Goal: Task Accomplishment & Management: Manage account settings

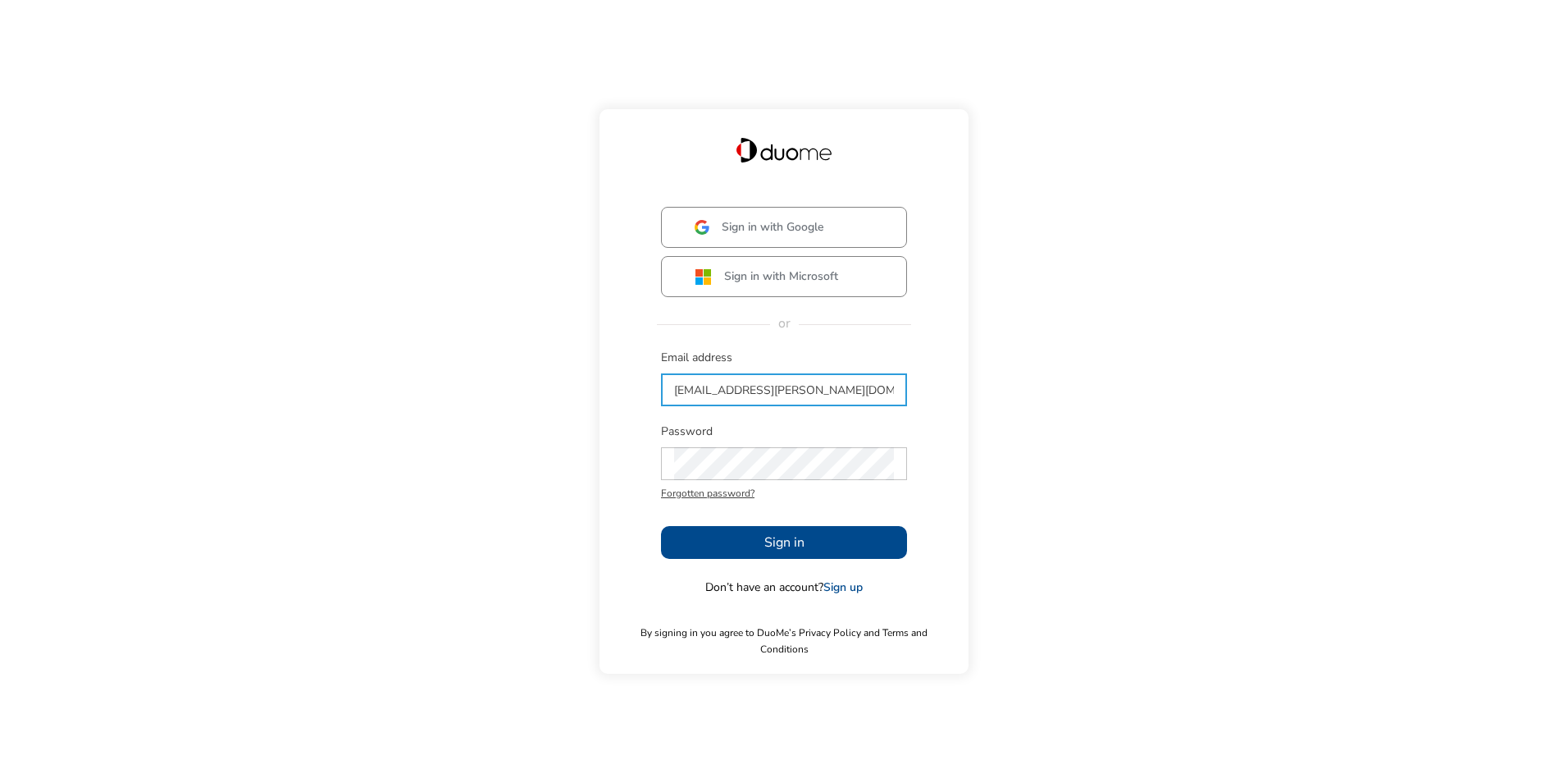
type input "[EMAIL_ADDRESS][PERSON_NAME][DOMAIN_NAME]"
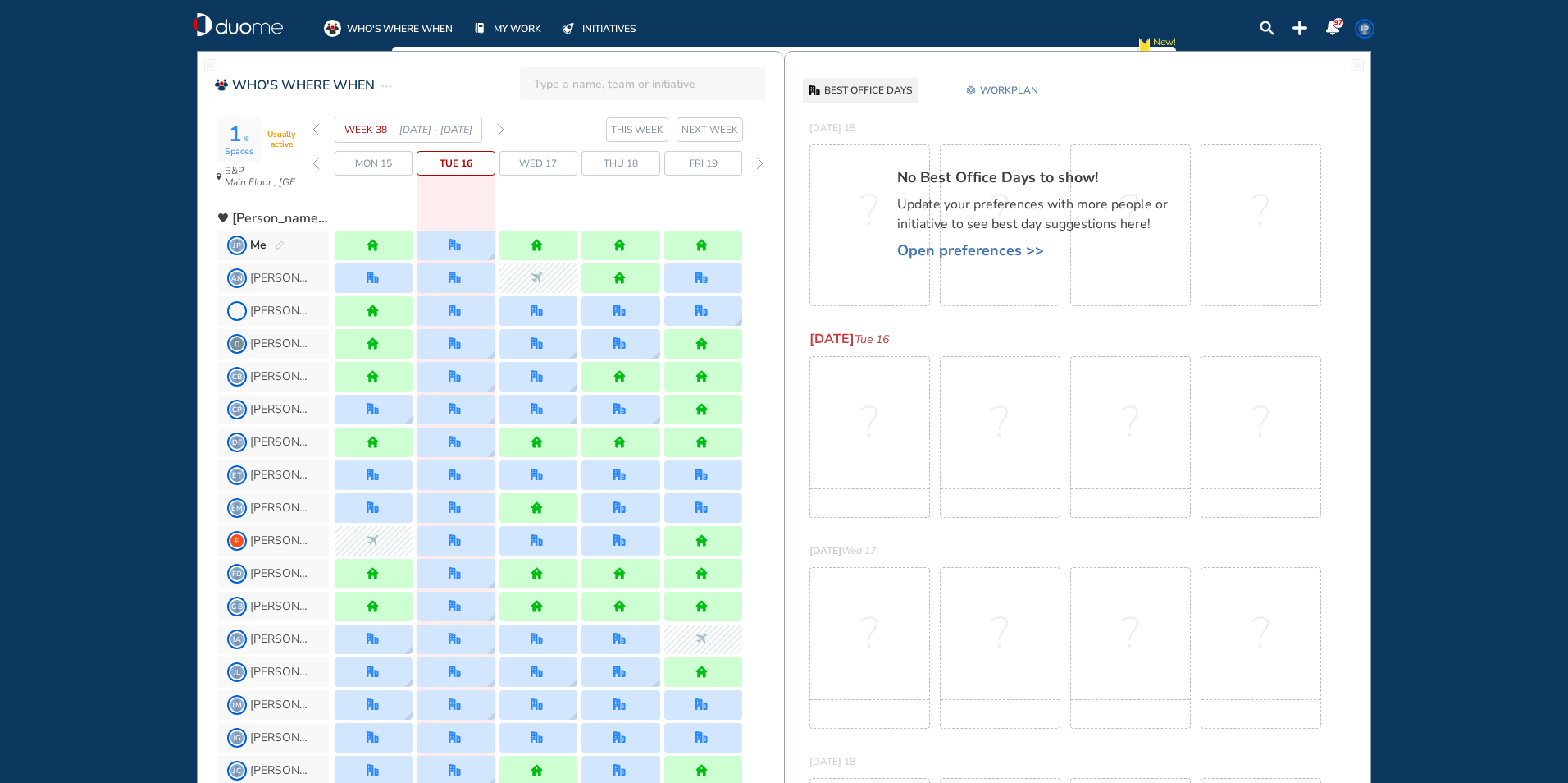
click at [498, 127] on img "forward week" at bounding box center [500, 129] width 7 height 13
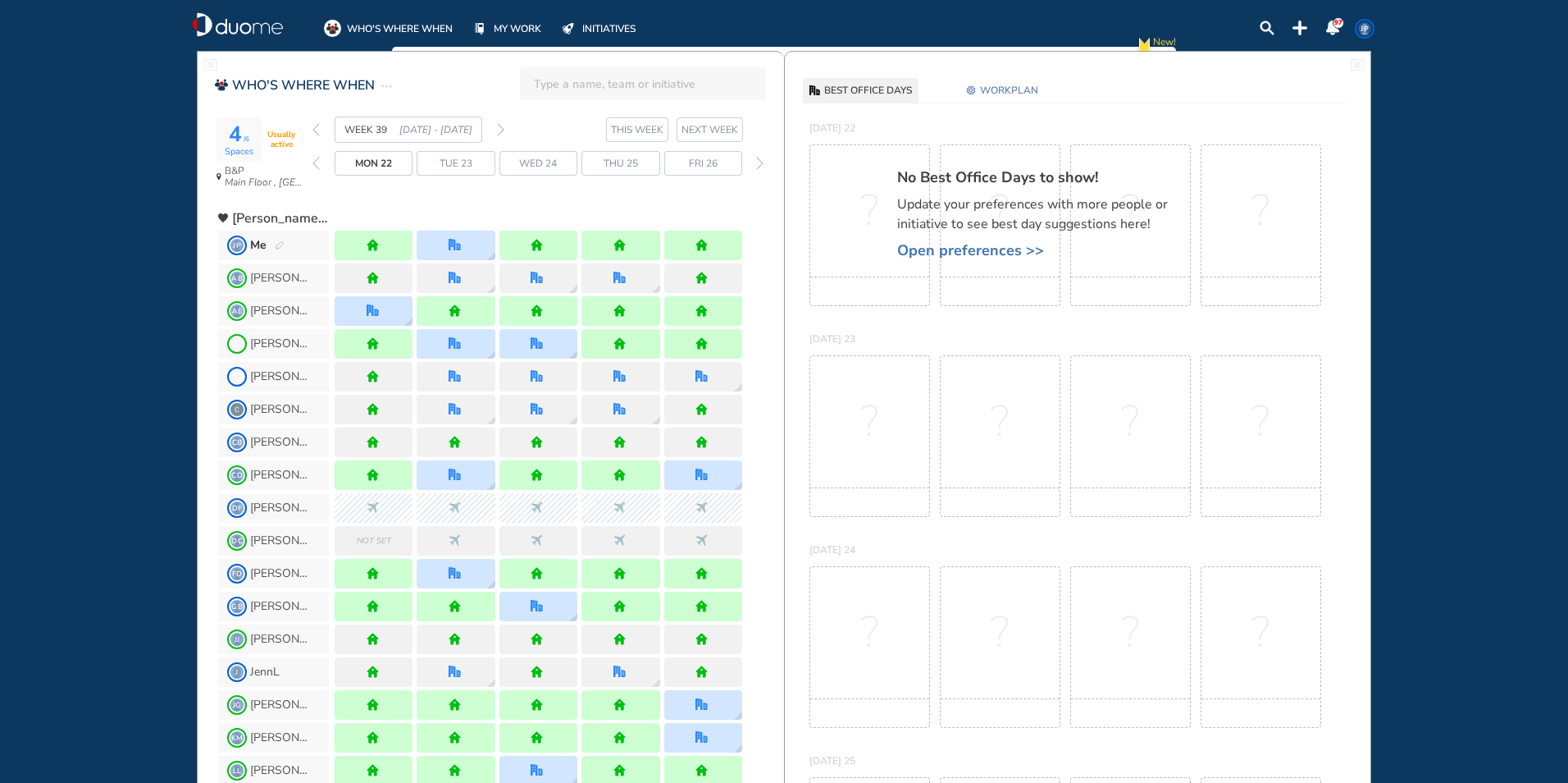
click at [502, 134] on img "forward week" at bounding box center [500, 129] width 7 height 13
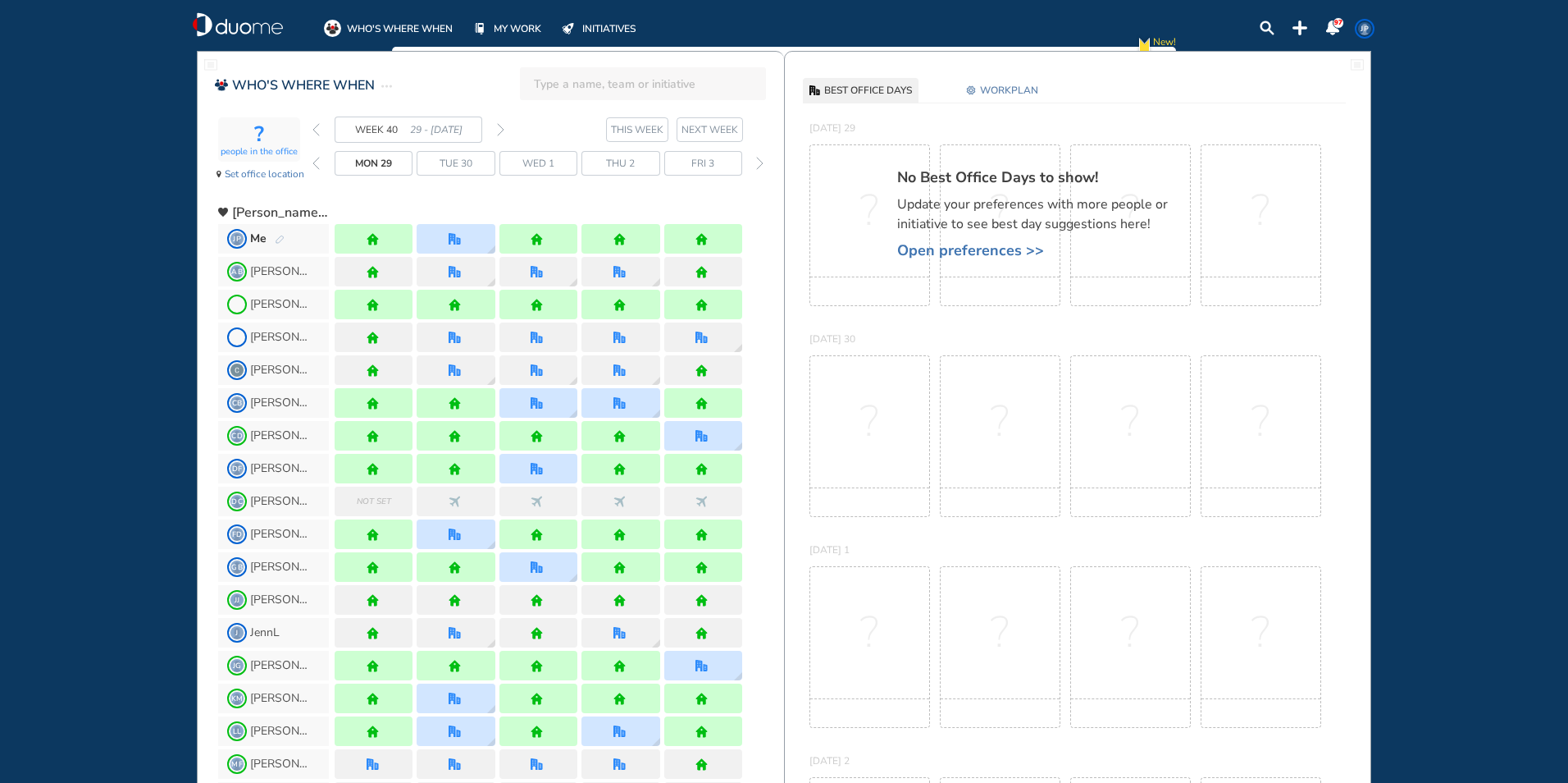
click at [502, 131] on img "forward week" at bounding box center [500, 129] width 7 height 13
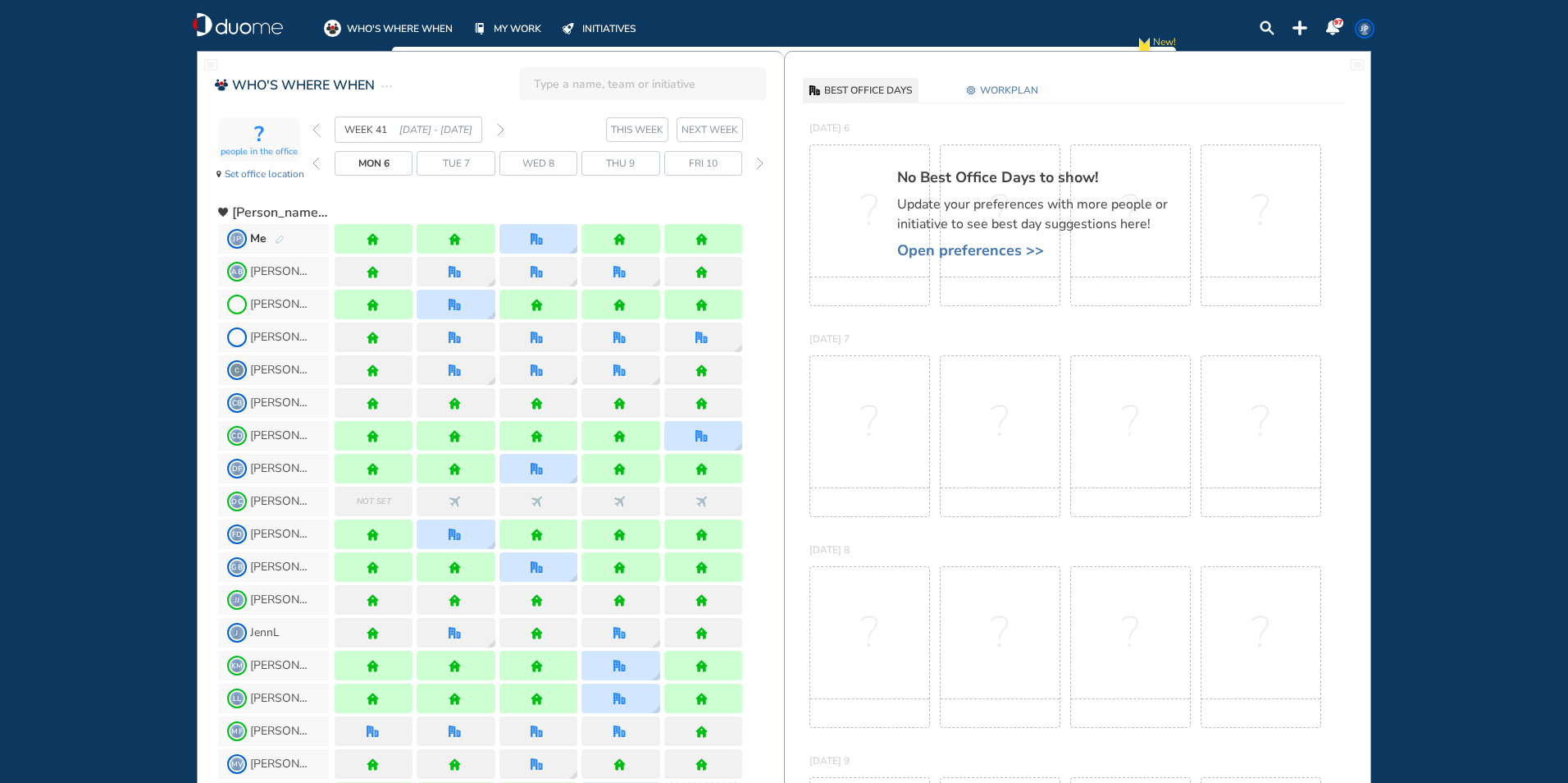
click at [502, 129] on img "forward week" at bounding box center [500, 129] width 7 height 13
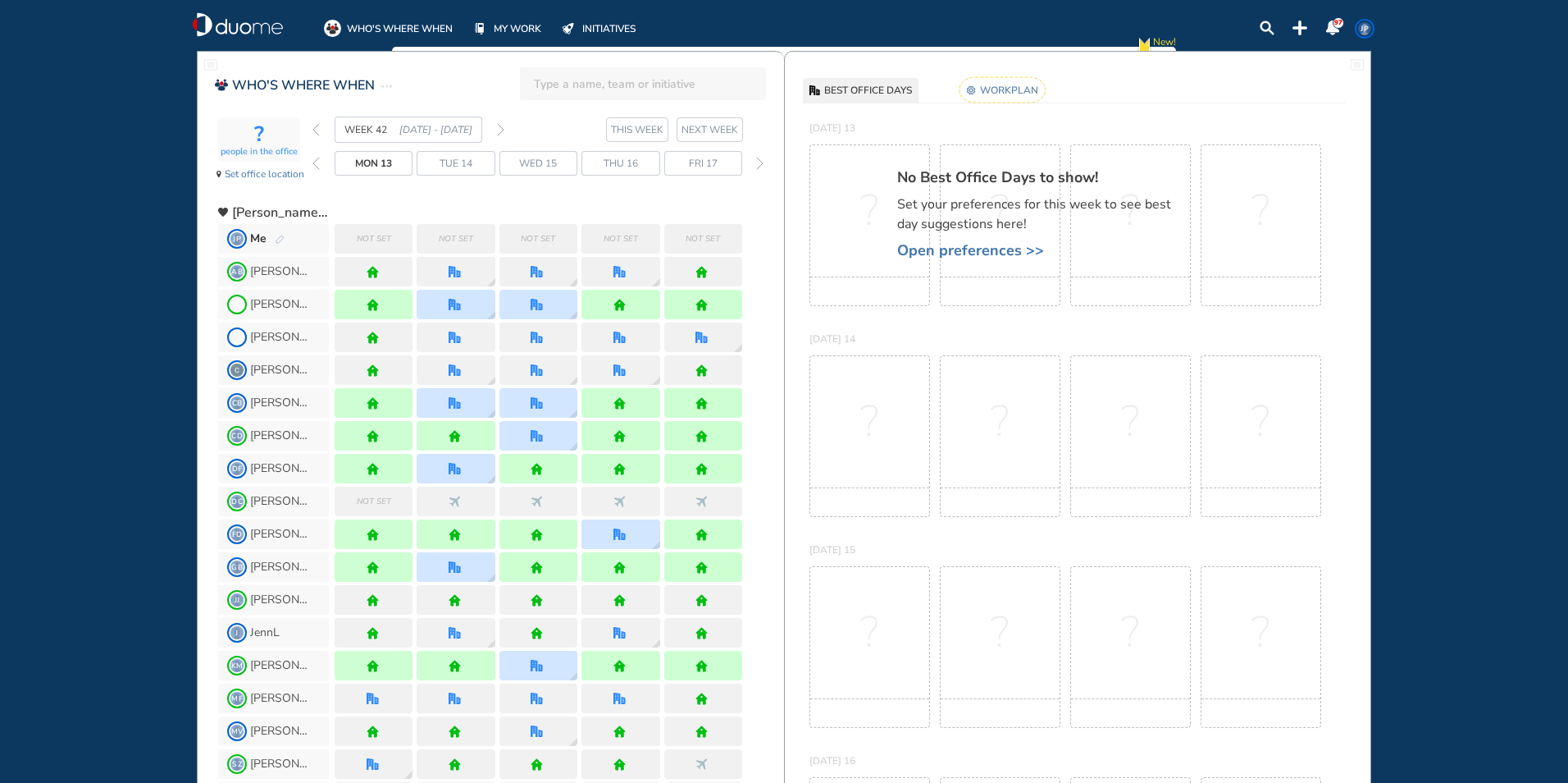
click at [1006, 88] on rect at bounding box center [1002, 89] width 86 height 25
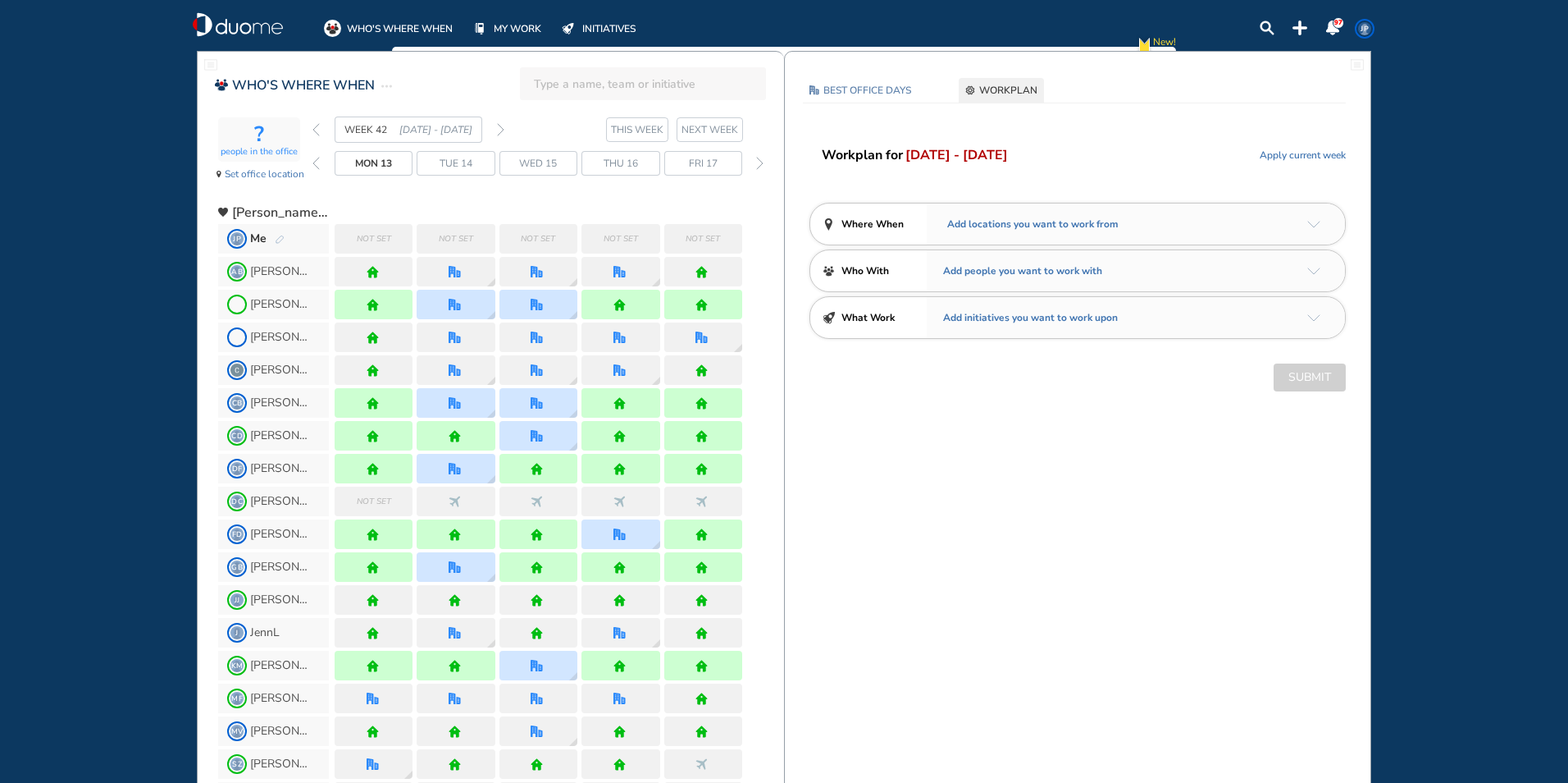
click at [1308, 223] on img "arrow-down-a5b4c4" at bounding box center [1314, 224] width 13 height 7
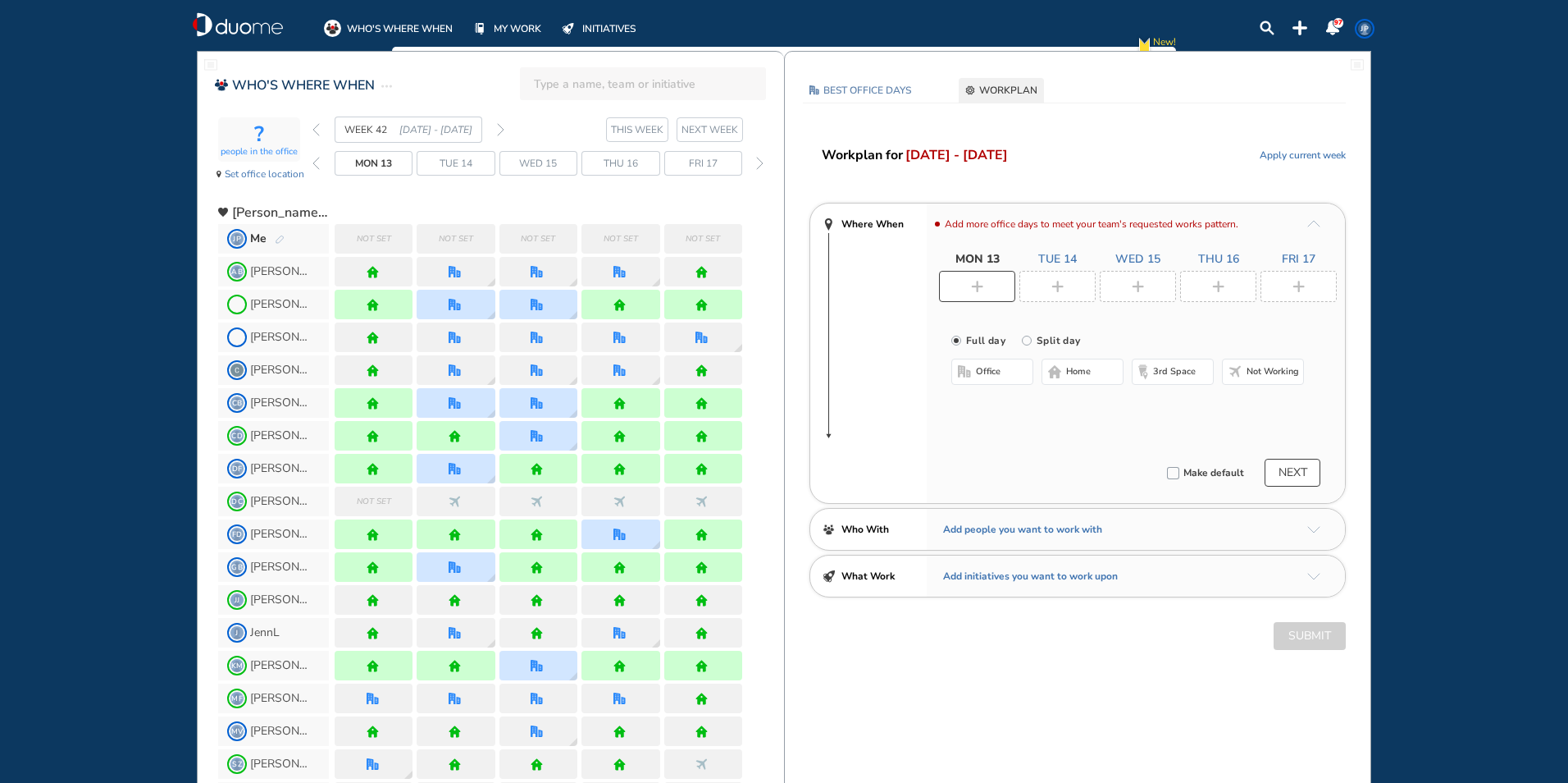
click at [1262, 372] on span "Not working" at bounding box center [1272, 371] width 52 height 13
click at [1068, 294] on div at bounding box center [1056, 286] width 76 height 31
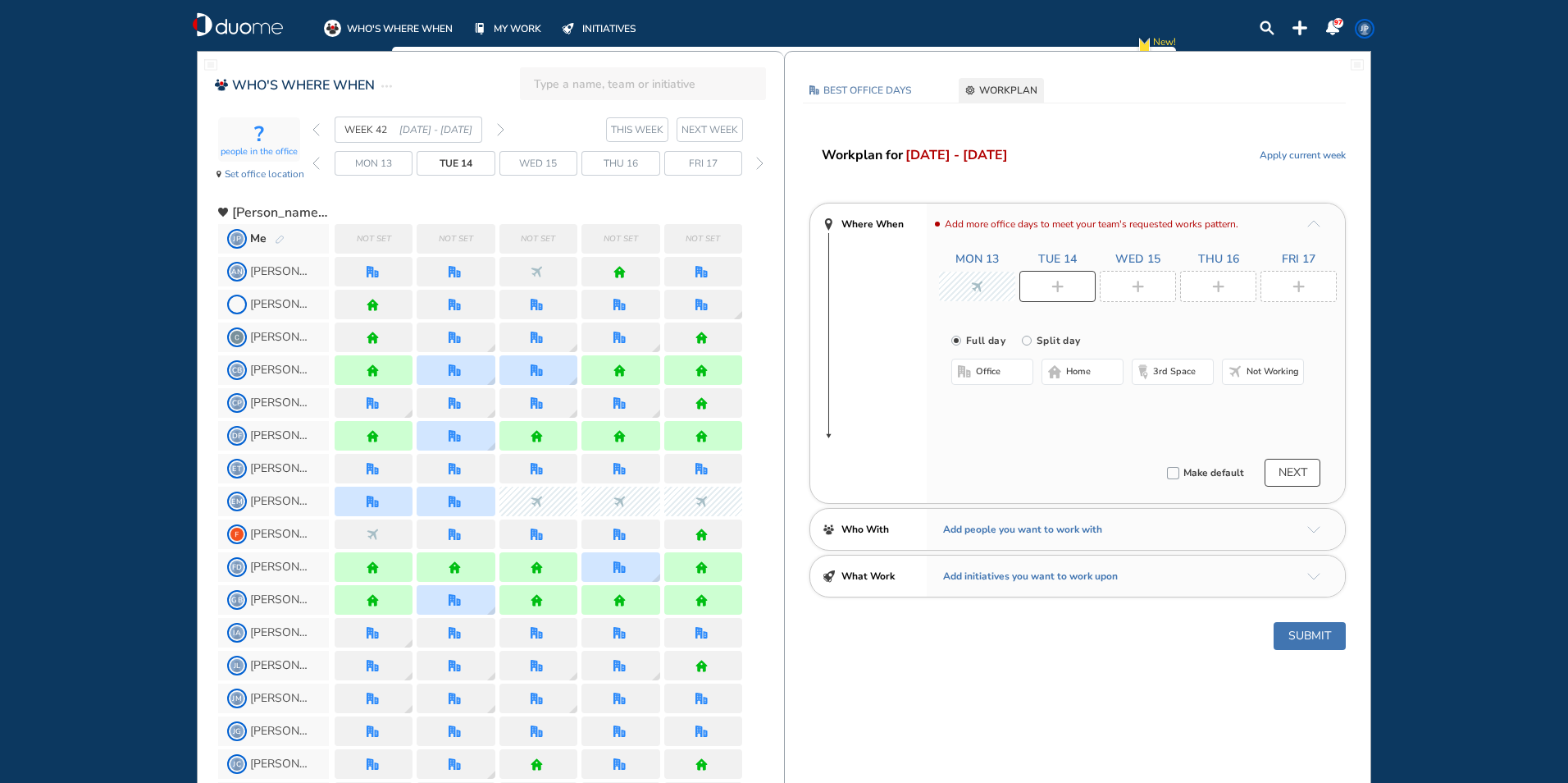
click at [1062, 368] on button "home" at bounding box center [1083, 372] width 82 height 26
click at [1143, 283] on img "plus-rounded-bdbdbd" at bounding box center [1138, 287] width 12 height 12
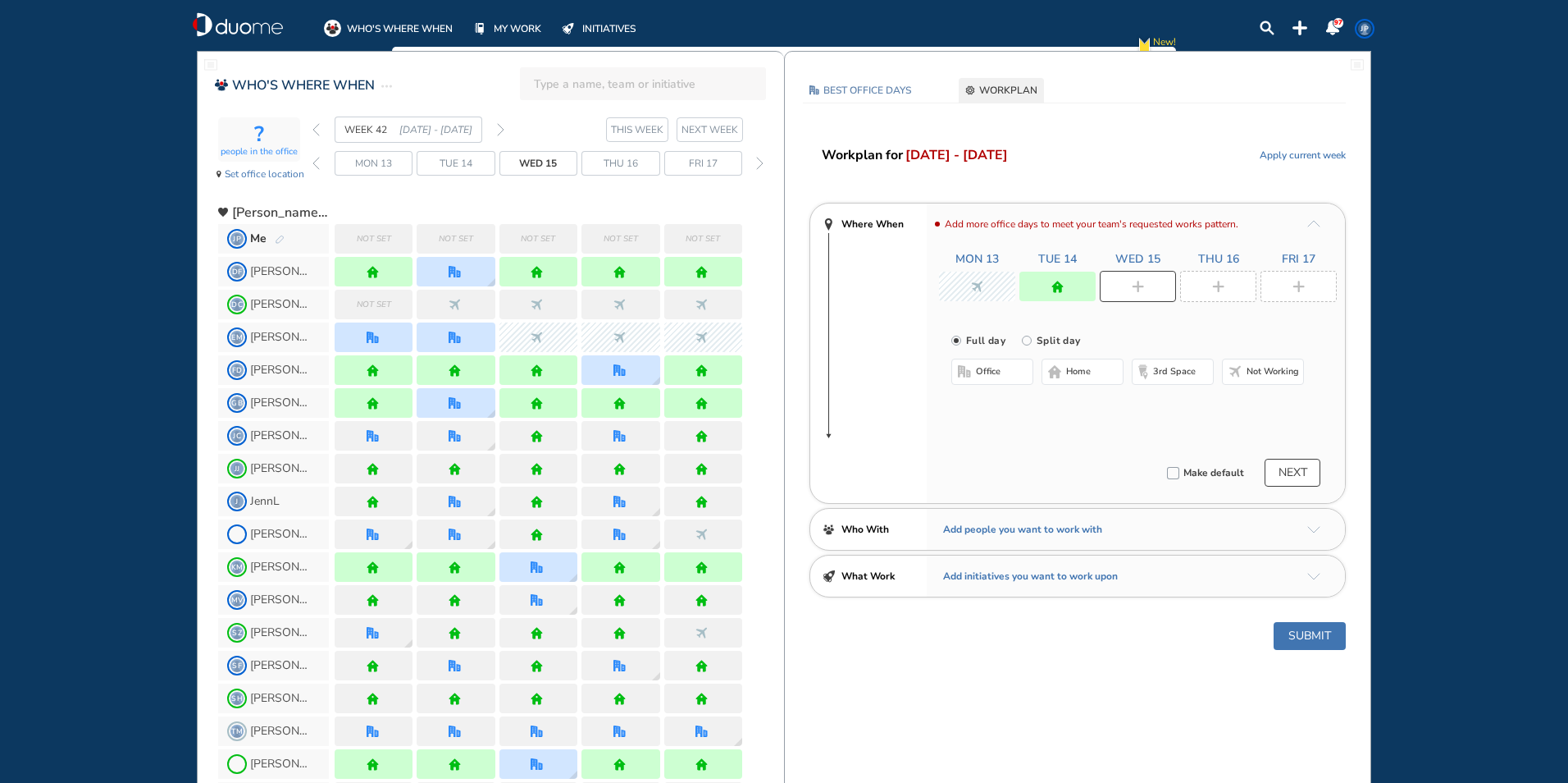
click at [1066, 285] on div at bounding box center [1056, 286] width 76 height 30
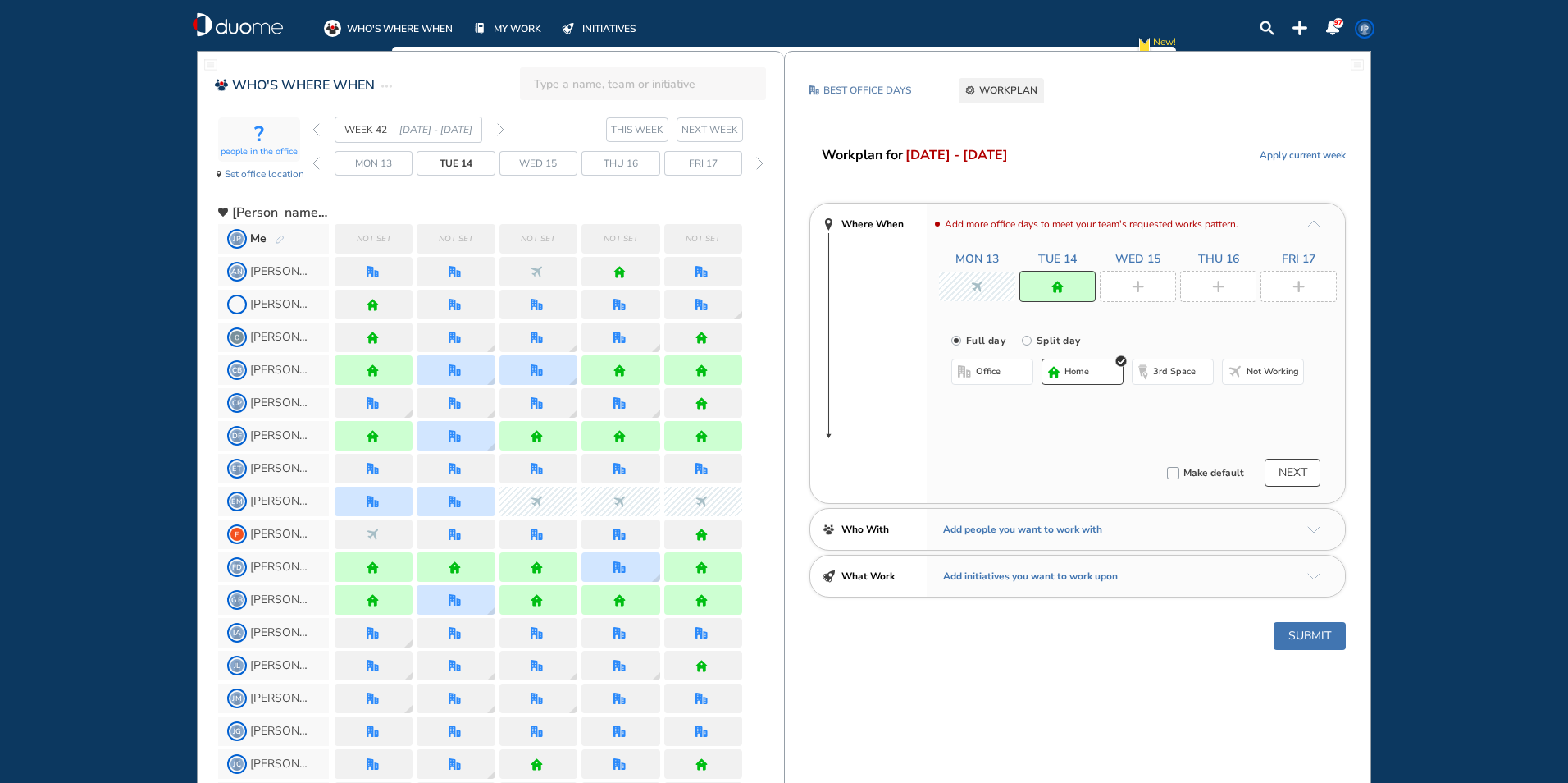
click at [993, 361] on button "office" at bounding box center [993, 372] width 82 height 26
click at [1001, 406] on button "Select location" at bounding box center [994, 404] width 66 height 17
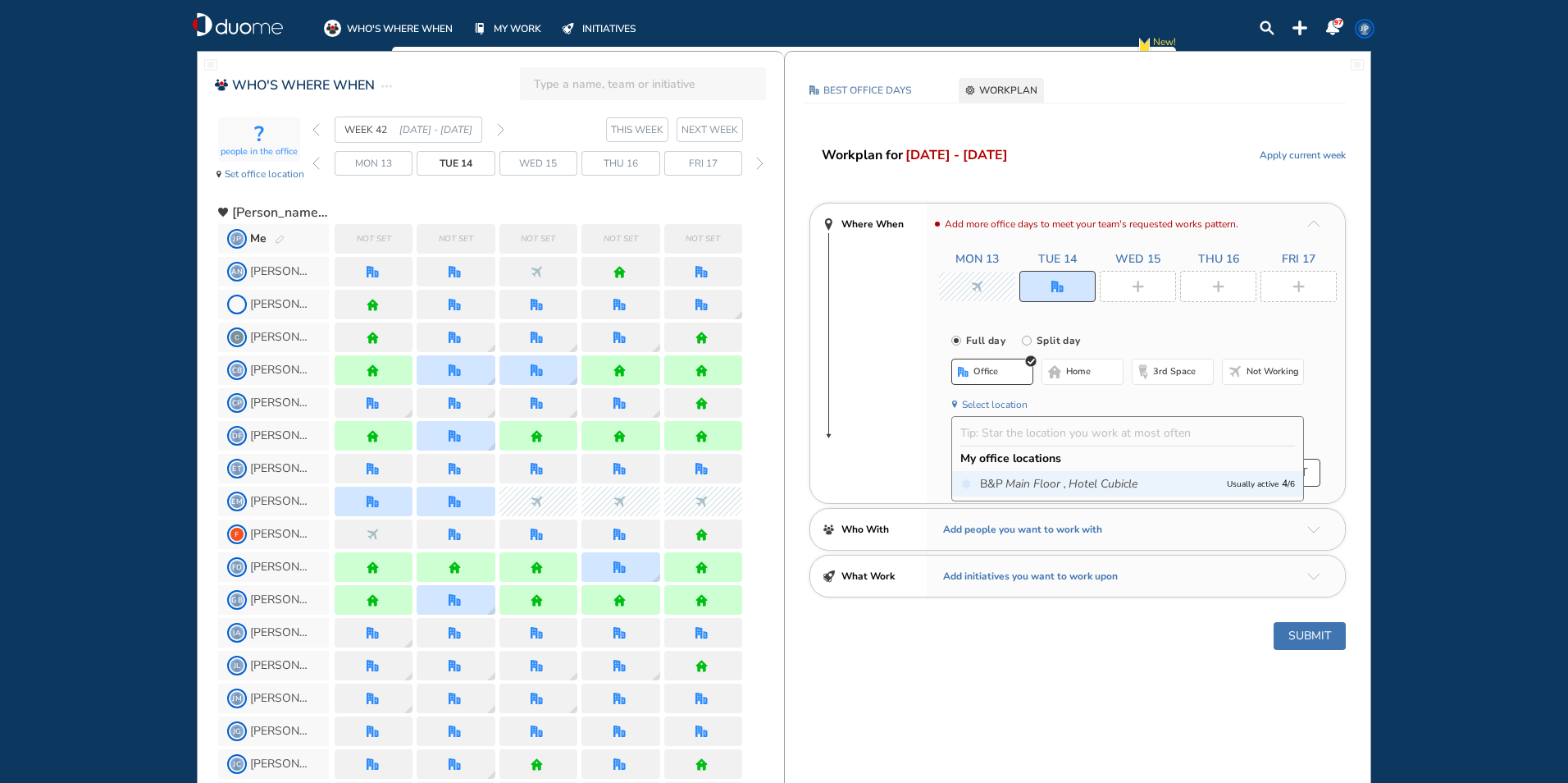
click at [1021, 490] on icon "Main Floor ," at bounding box center [1035, 484] width 60 height 17
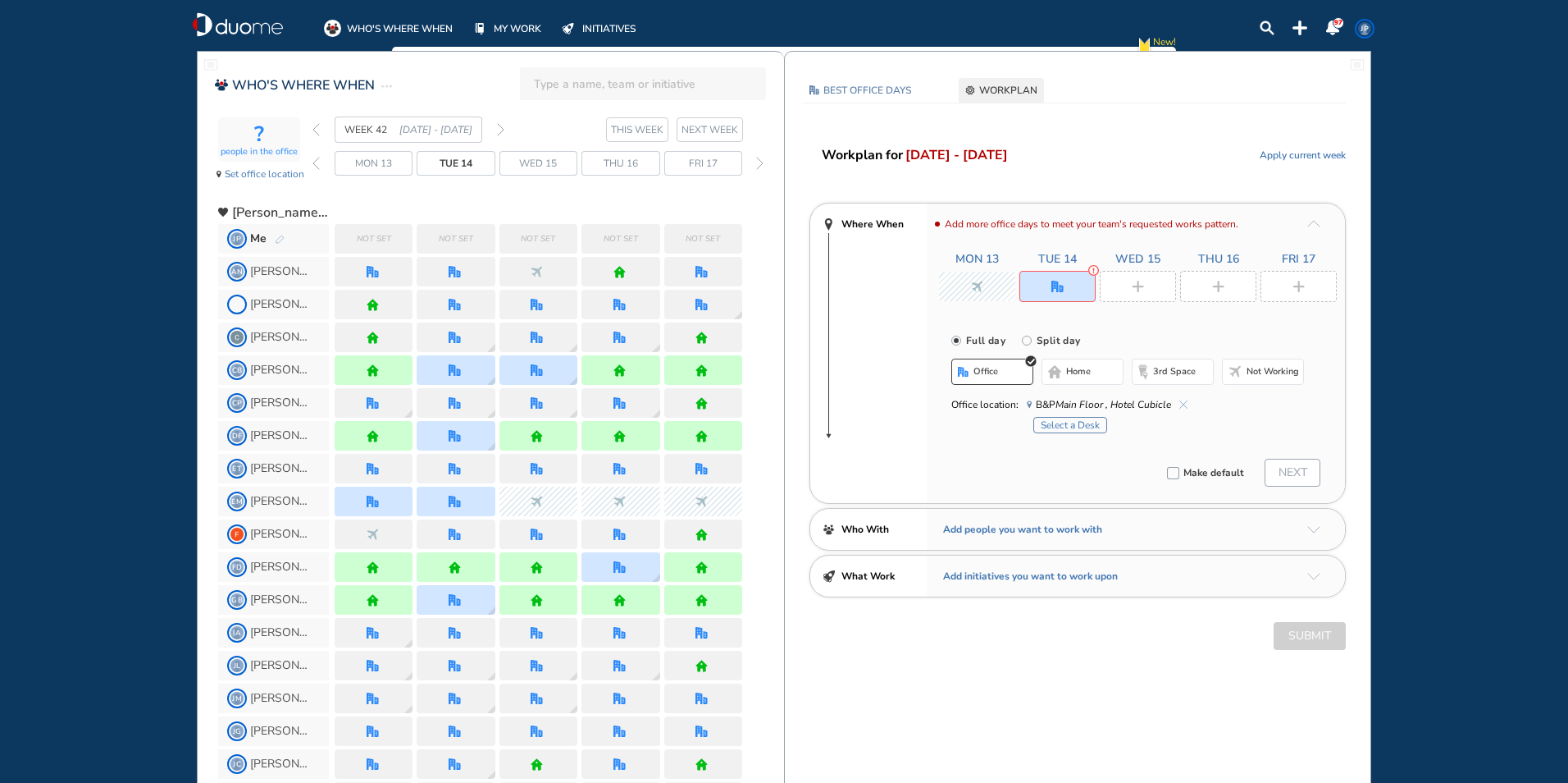
click at [1066, 428] on button "Select a Desk" at bounding box center [1070, 424] width 73 height 17
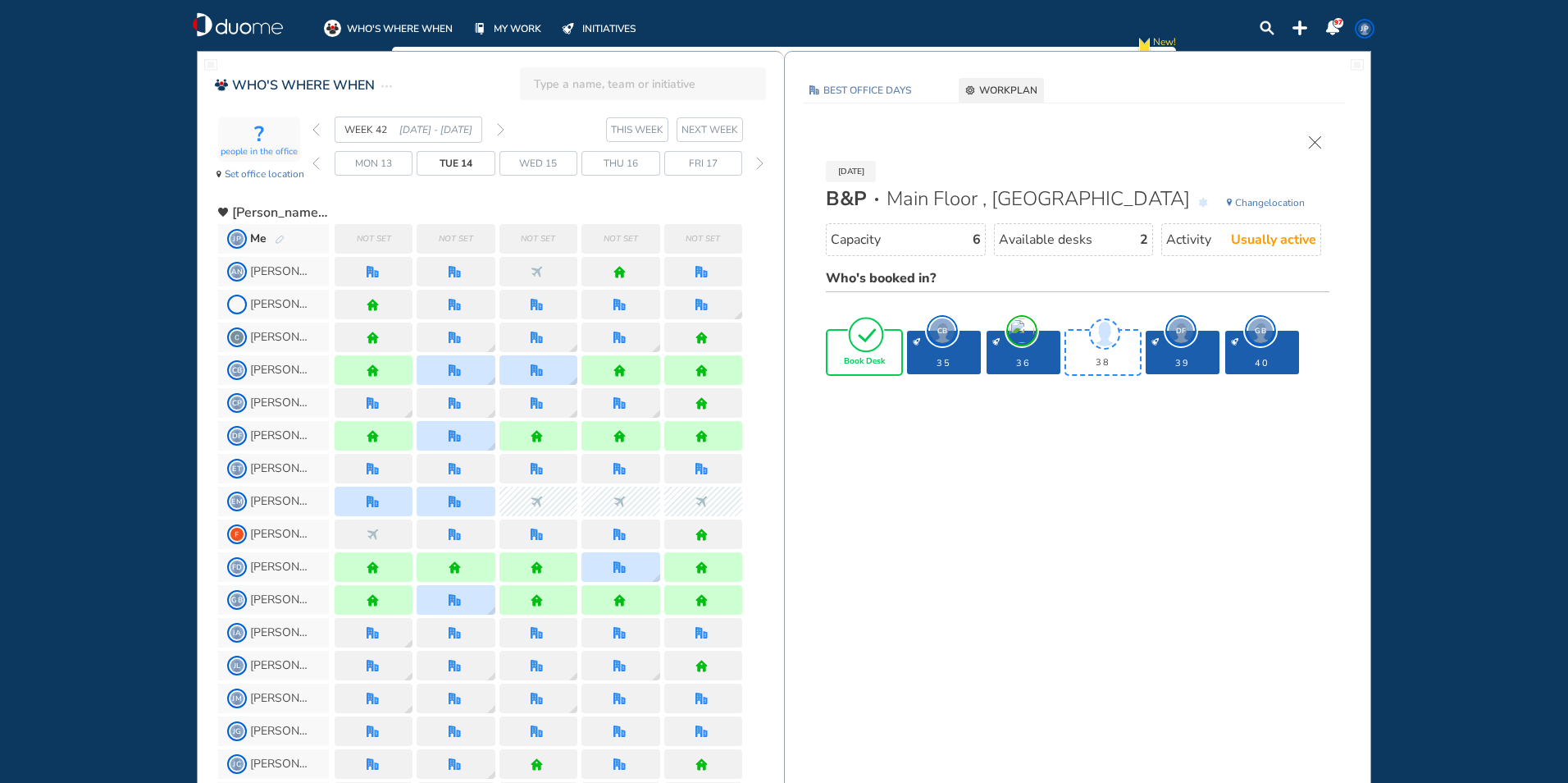
click at [840, 357] on div "Book Desk" at bounding box center [864, 353] width 73 height 44
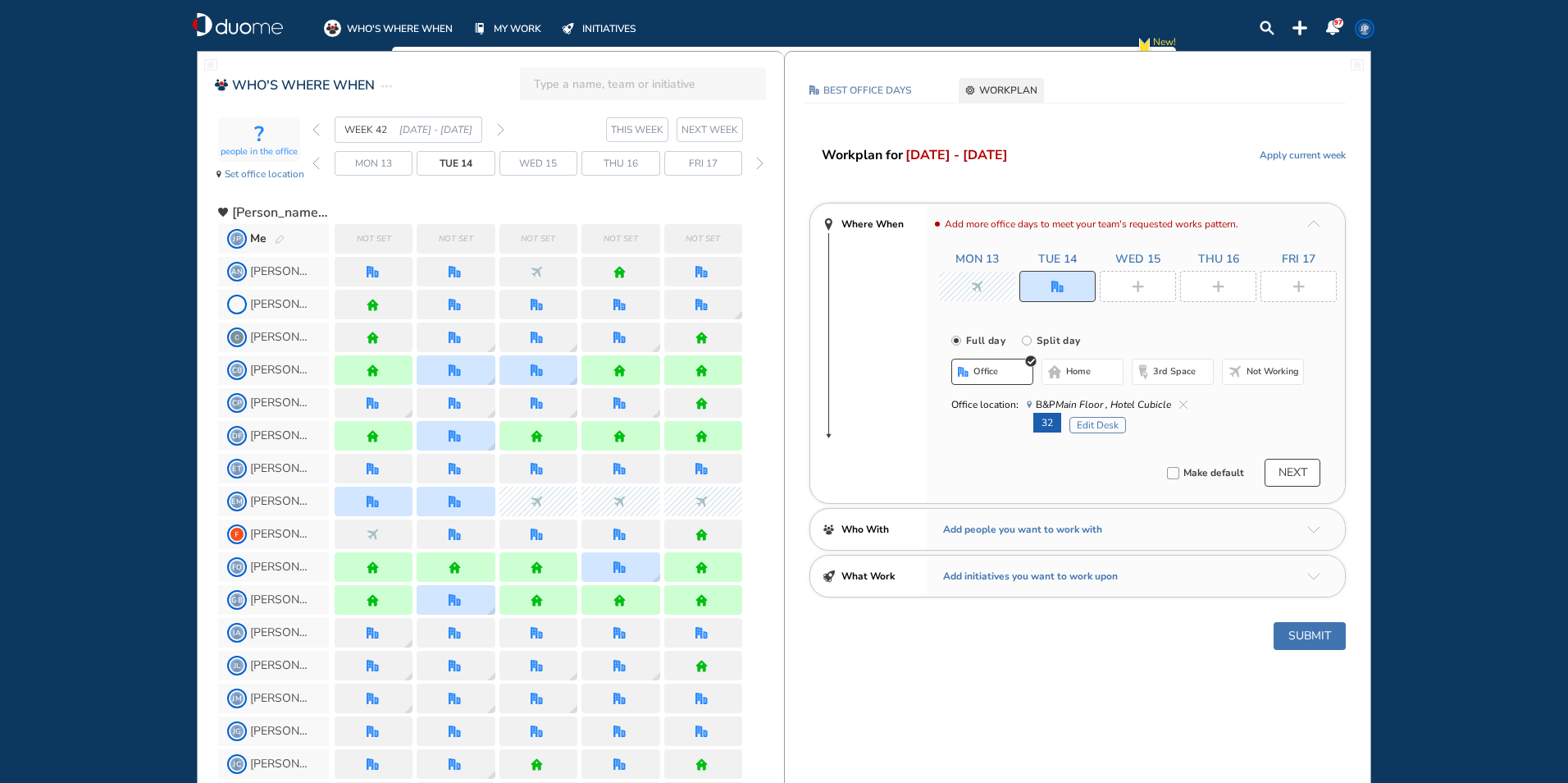
click at [1145, 282] on div at bounding box center [1137, 286] width 76 height 31
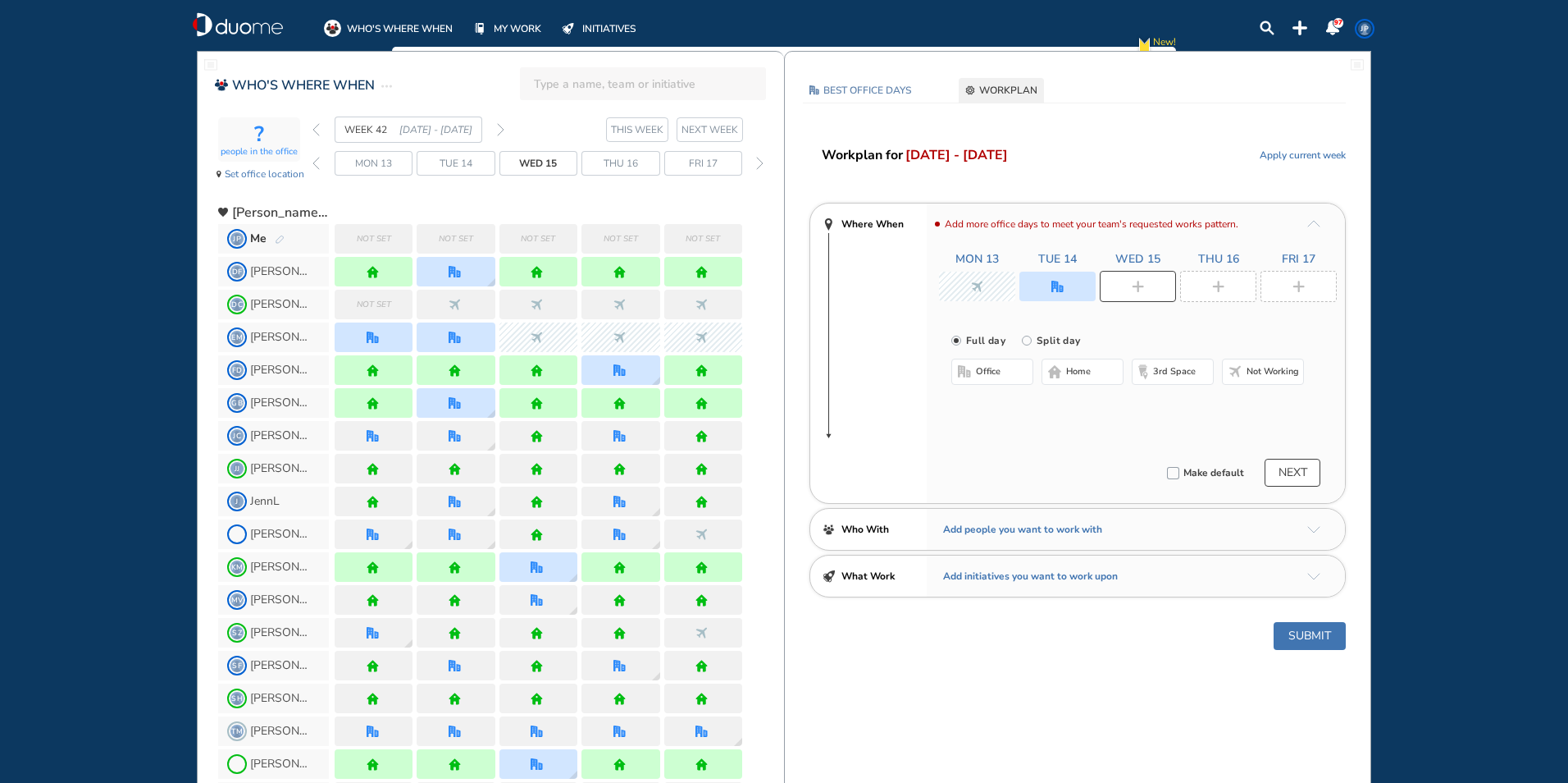
click at [1090, 375] on span "home" at bounding box center [1078, 371] width 24 height 13
click at [1204, 280] on div at bounding box center [1217, 286] width 76 height 31
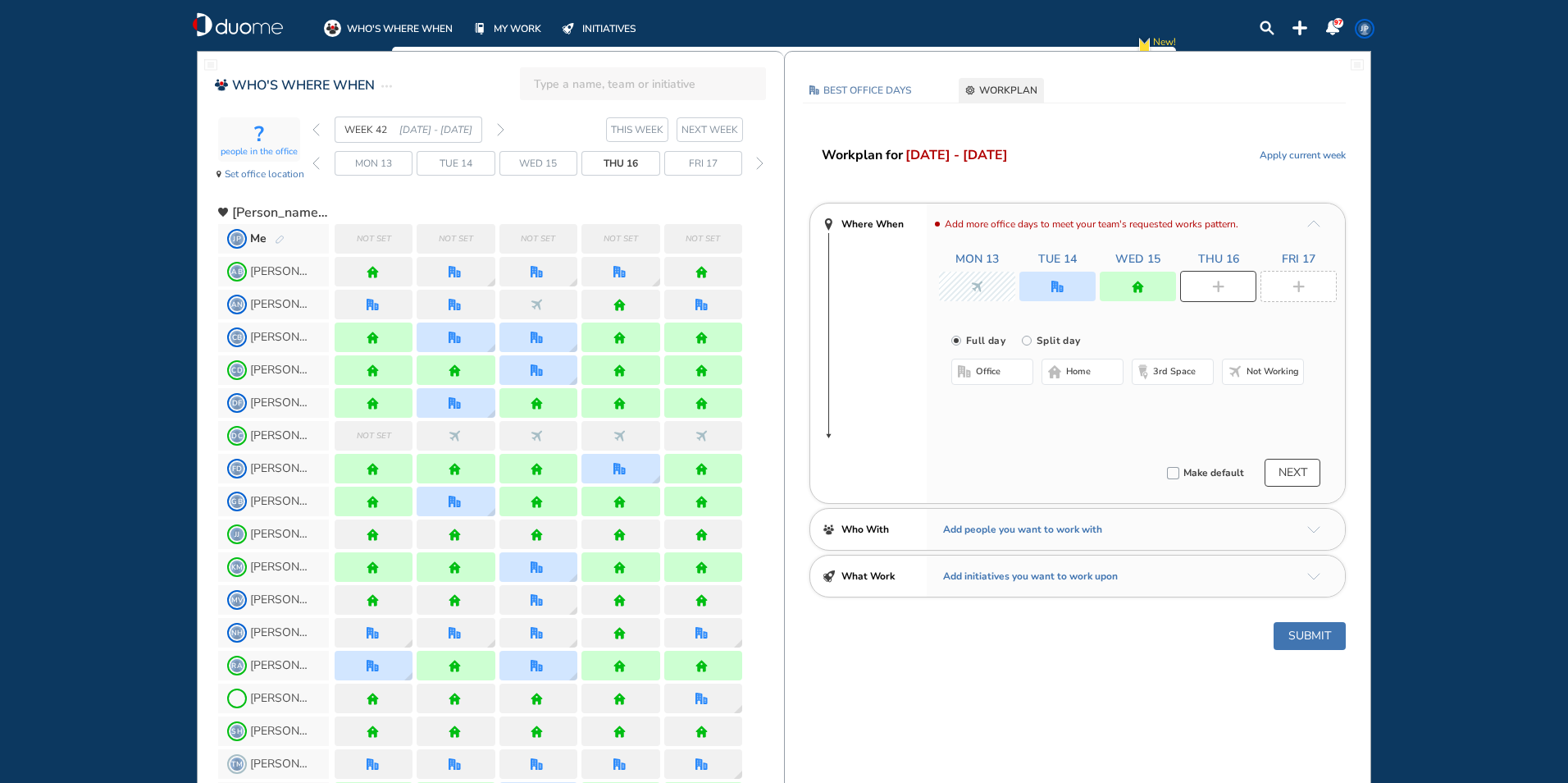
click at [1251, 370] on span "Not working" at bounding box center [1272, 371] width 52 height 13
click at [1293, 286] on img "plus-rounded-bdbdbd" at bounding box center [1299, 287] width 12 height 12
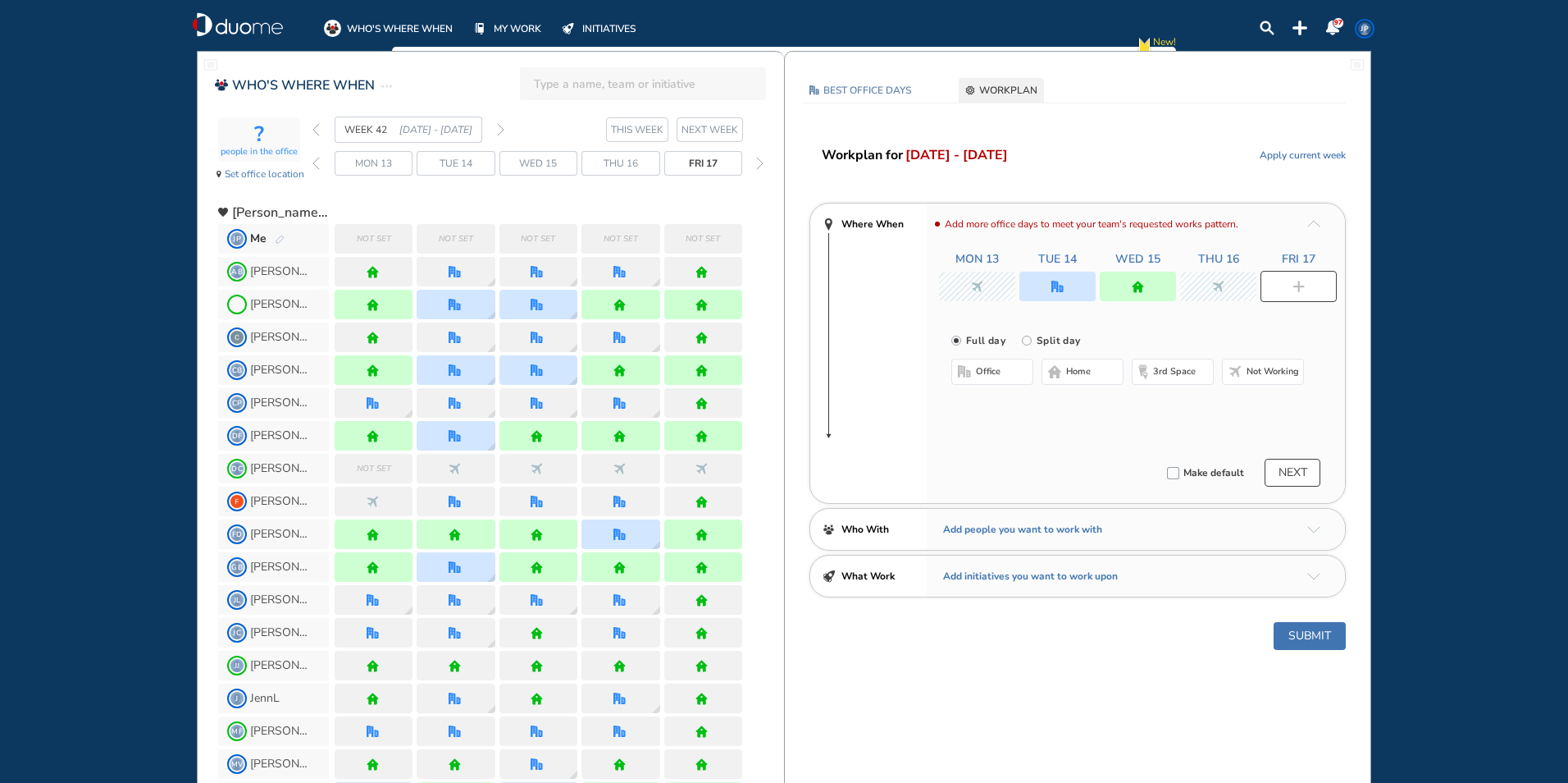
click at [1281, 372] on span "Not working" at bounding box center [1272, 371] width 52 height 13
click at [1326, 642] on button "Submit" at bounding box center [1309, 636] width 73 height 28
